Goal: Information Seeking & Learning: Learn about a topic

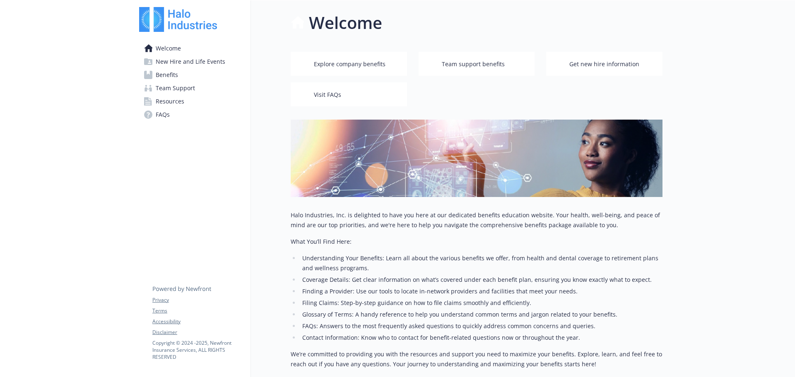
click at [196, 62] on span "New Hire and Life Events" at bounding box center [191, 61] width 70 height 13
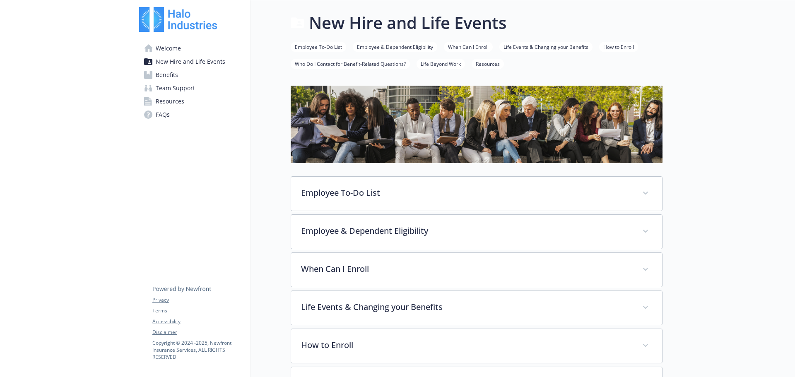
click at [204, 73] on link "Benefits" at bounding box center [191, 74] width 105 height 13
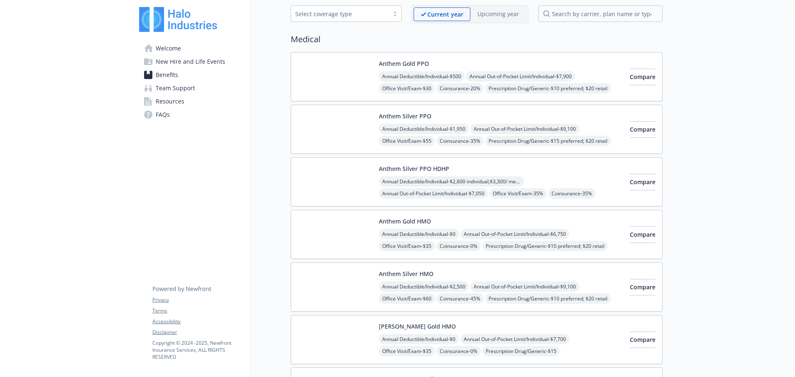
scroll to position [41, 0]
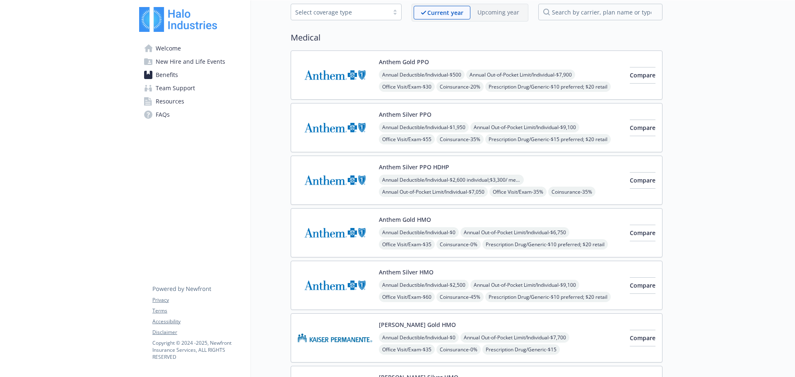
click at [332, 74] on img at bounding box center [335, 75] width 74 height 35
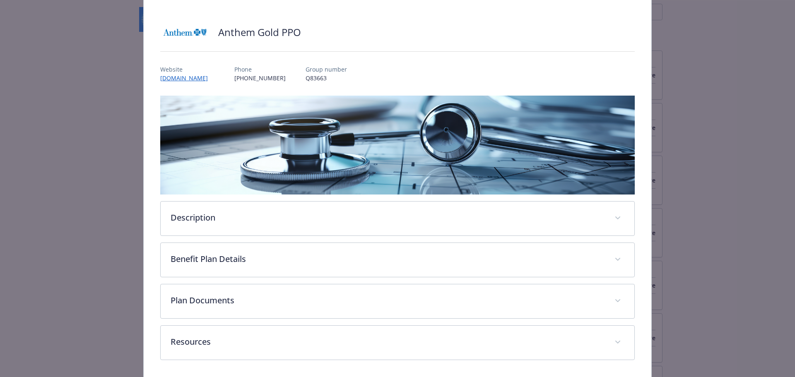
scroll to position [73, 0]
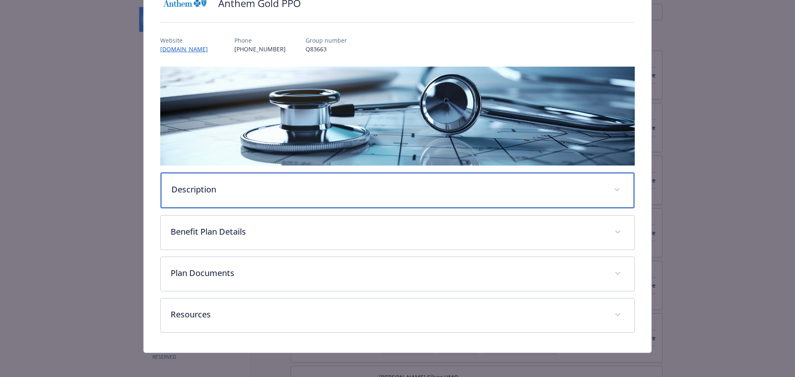
click at [262, 190] on p "Description" at bounding box center [387, 189] width 433 height 12
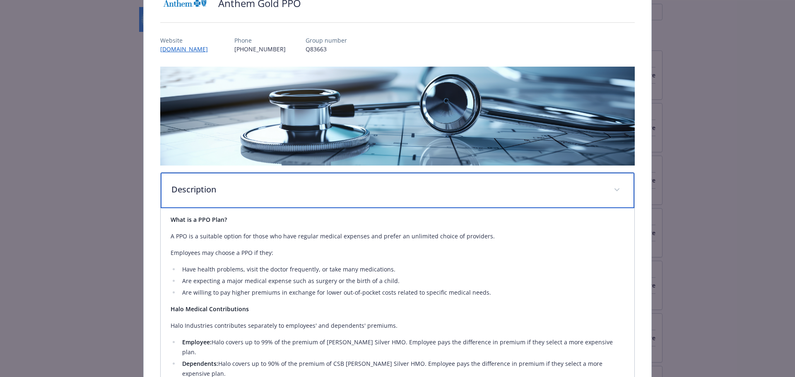
scroll to position [197, 0]
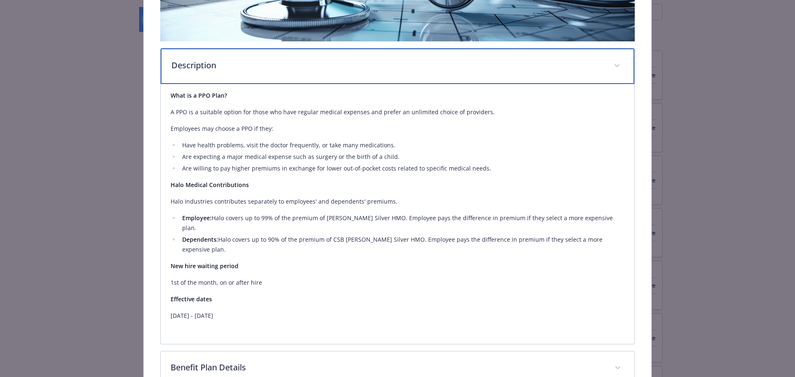
click at [302, 73] on div "Description" at bounding box center [398, 66] width 474 height 36
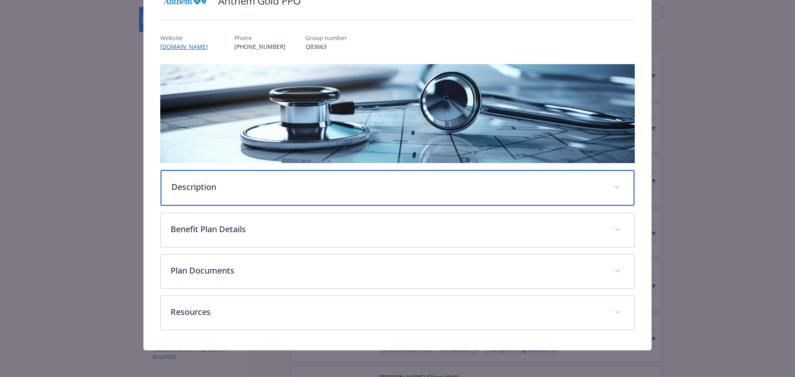
scroll to position [74, 0]
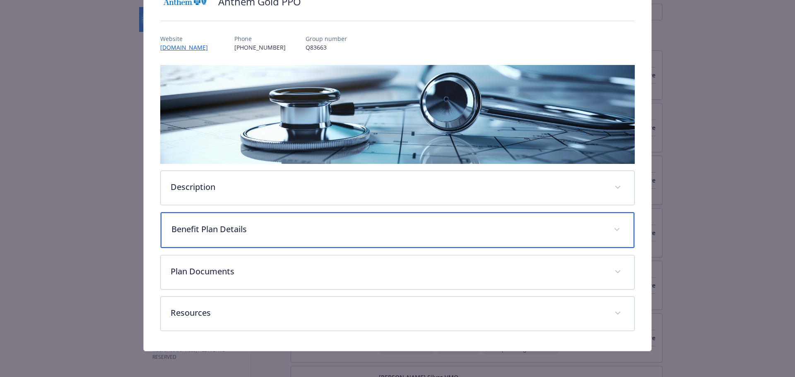
click at [284, 220] on div "Benefit Plan Details" at bounding box center [398, 230] width 474 height 36
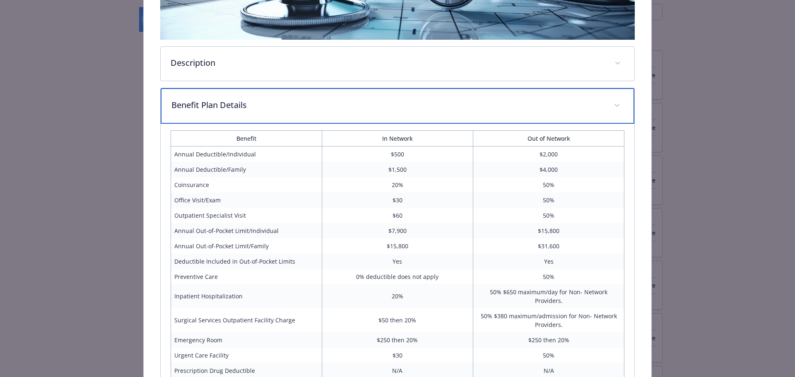
click at [339, 115] on div "Benefit Plan Details" at bounding box center [398, 106] width 474 height 36
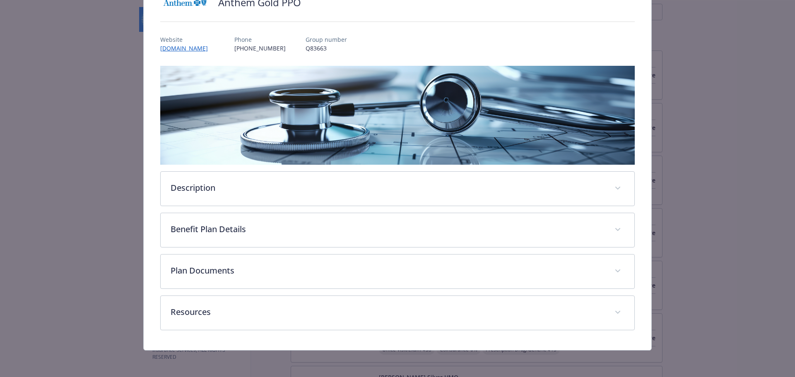
scroll to position [73, 0]
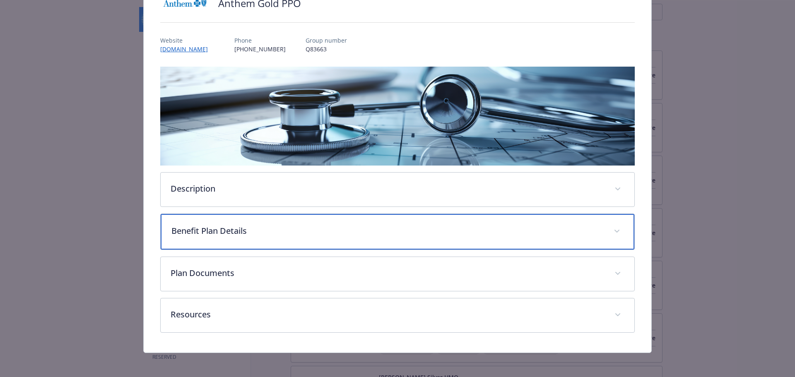
click at [452, 225] on p "Benefit Plan Details" at bounding box center [387, 231] width 433 height 12
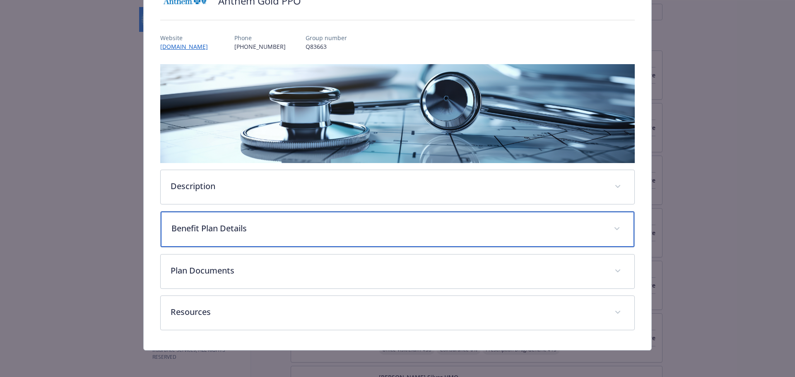
scroll to position [199, 0]
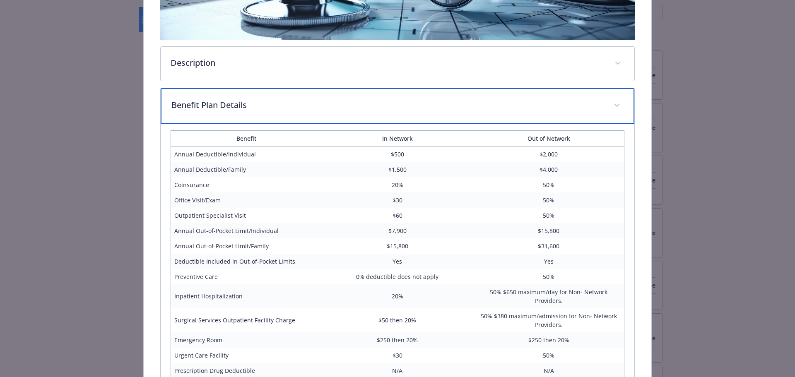
click at [452, 106] on p "Benefit Plan Details" at bounding box center [387, 105] width 433 height 12
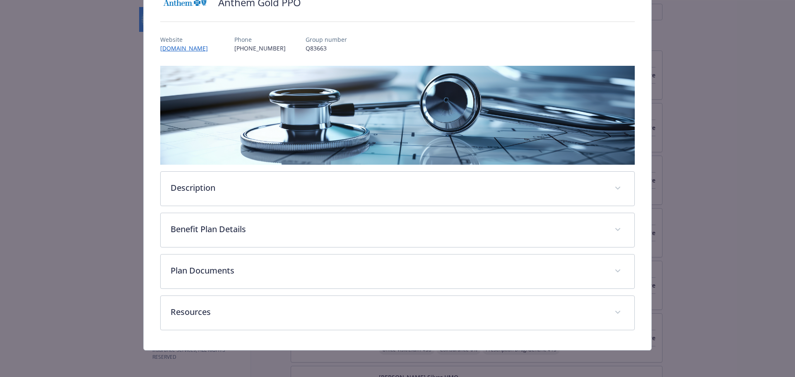
scroll to position [73, 0]
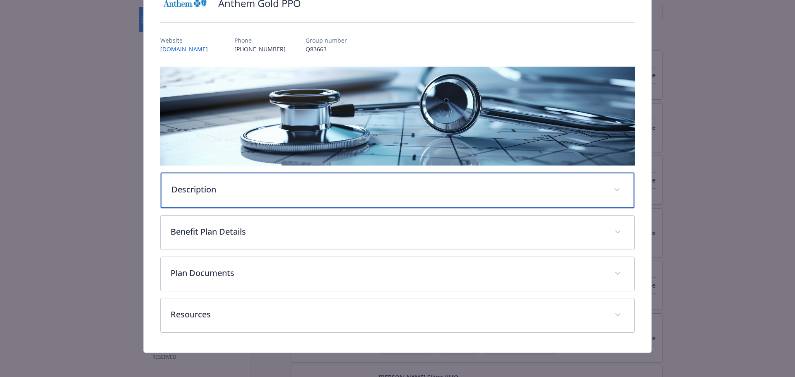
click at [428, 195] on div "Description" at bounding box center [398, 191] width 474 height 36
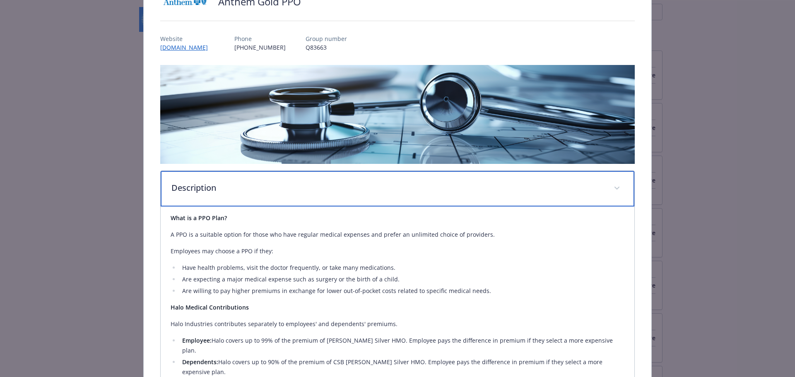
click at [428, 195] on div "Description" at bounding box center [398, 189] width 474 height 36
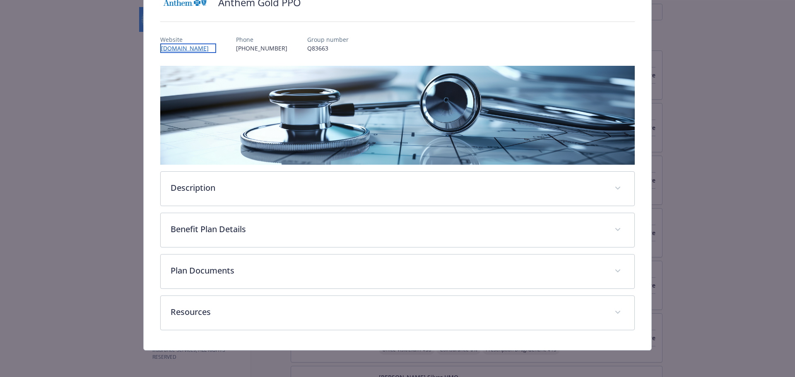
click at [182, 49] on link "[DOMAIN_NAME]" at bounding box center [188, 48] width 56 height 10
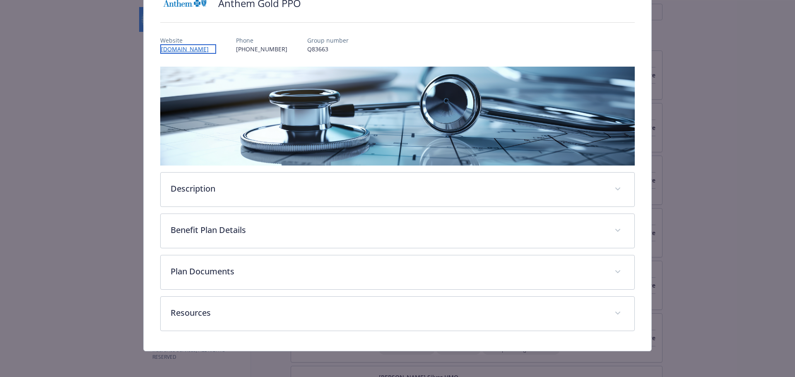
click at [175, 49] on link "[DOMAIN_NAME]" at bounding box center [188, 49] width 56 height 10
